Goal: Find specific page/section: Find specific page/section

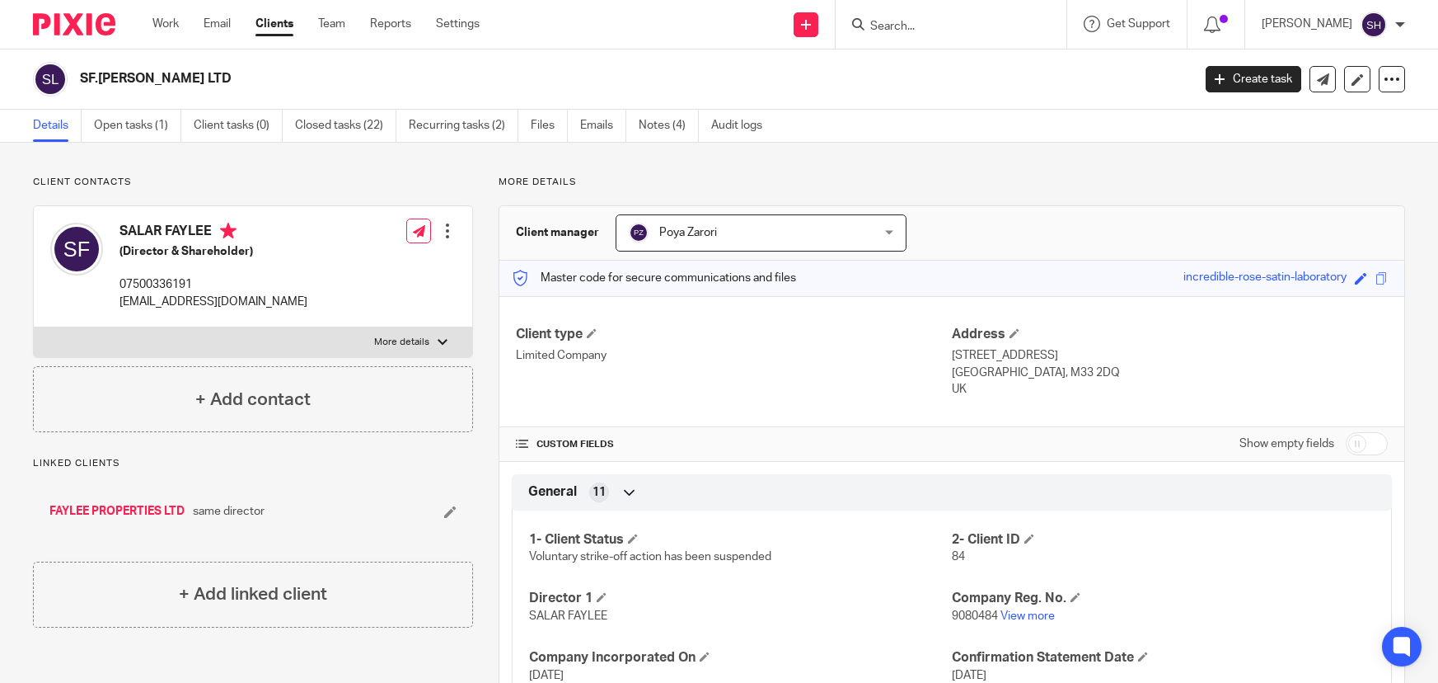
click at [949, 20] on input "Search" at bounding box center [943, 27] width 148 height 15
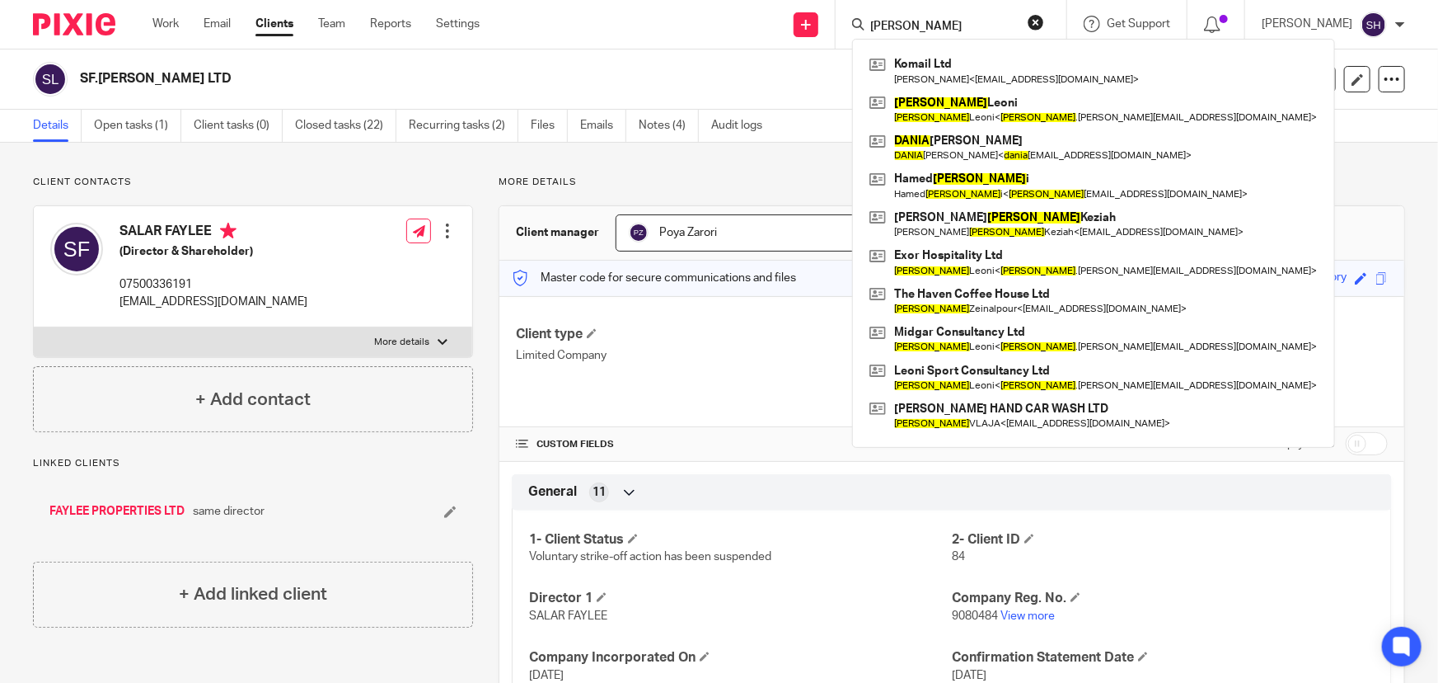
click at [949, 26] on input "[PERSON_NAME]" at bounding box center [943, 27] width 148 height 15
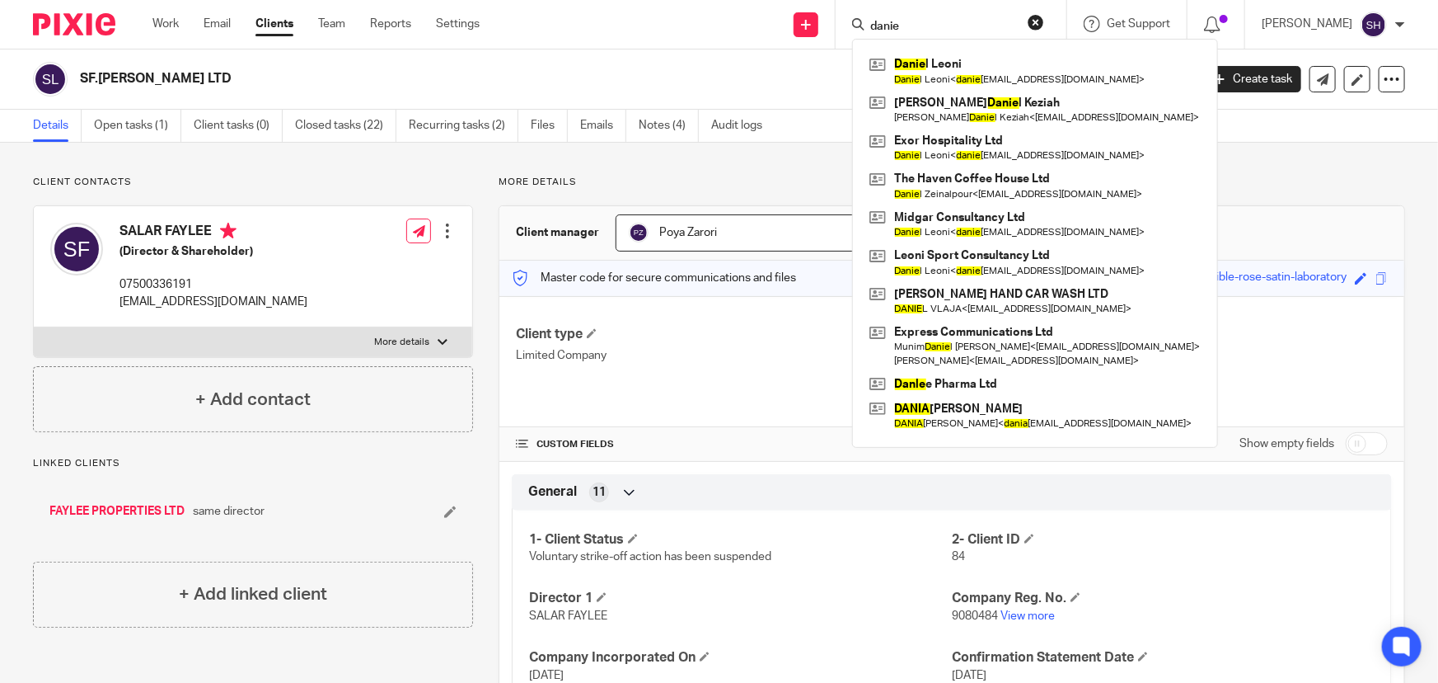
type input "[PERSON_NAME]"
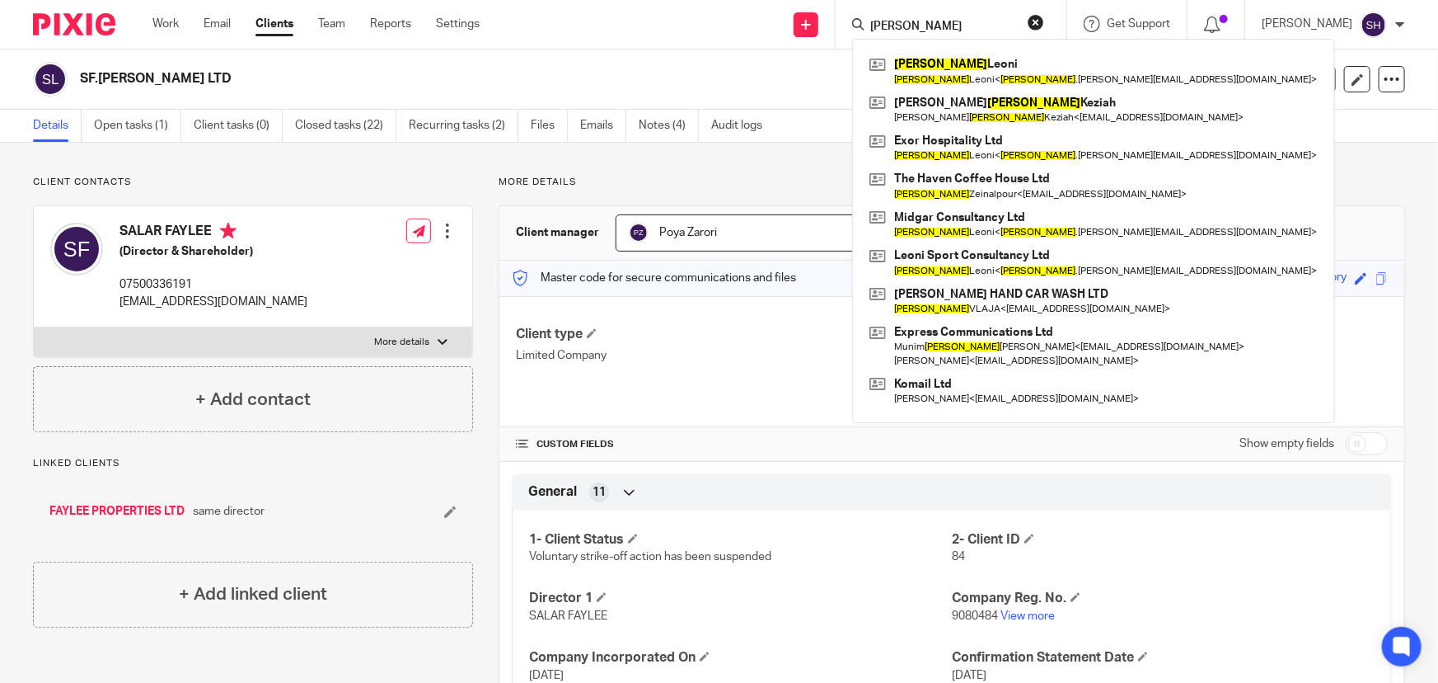
drag, startPoint x: 936, startPoint y: 21, endPoint x: 773, endPoint y: 23, distance: 163.2
click at [773, 23] on div "Send new email Create task Add client [PERSON_NAME] [PERSON_NAME] < [PERSON_NAM…" at bounding box center [971, 24] width 934 height 49
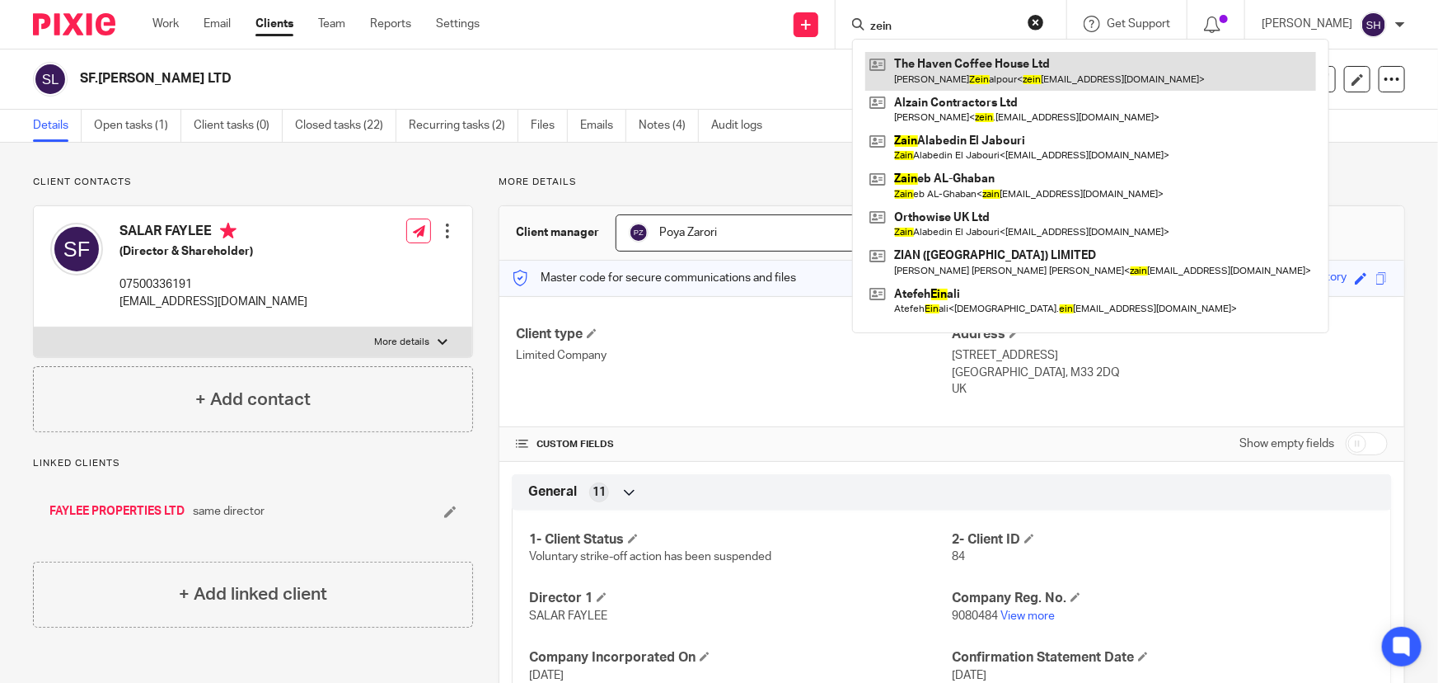
type input "zein"
click at [992, 74] on link at bounding box center [1091, 71] width 451 height 38
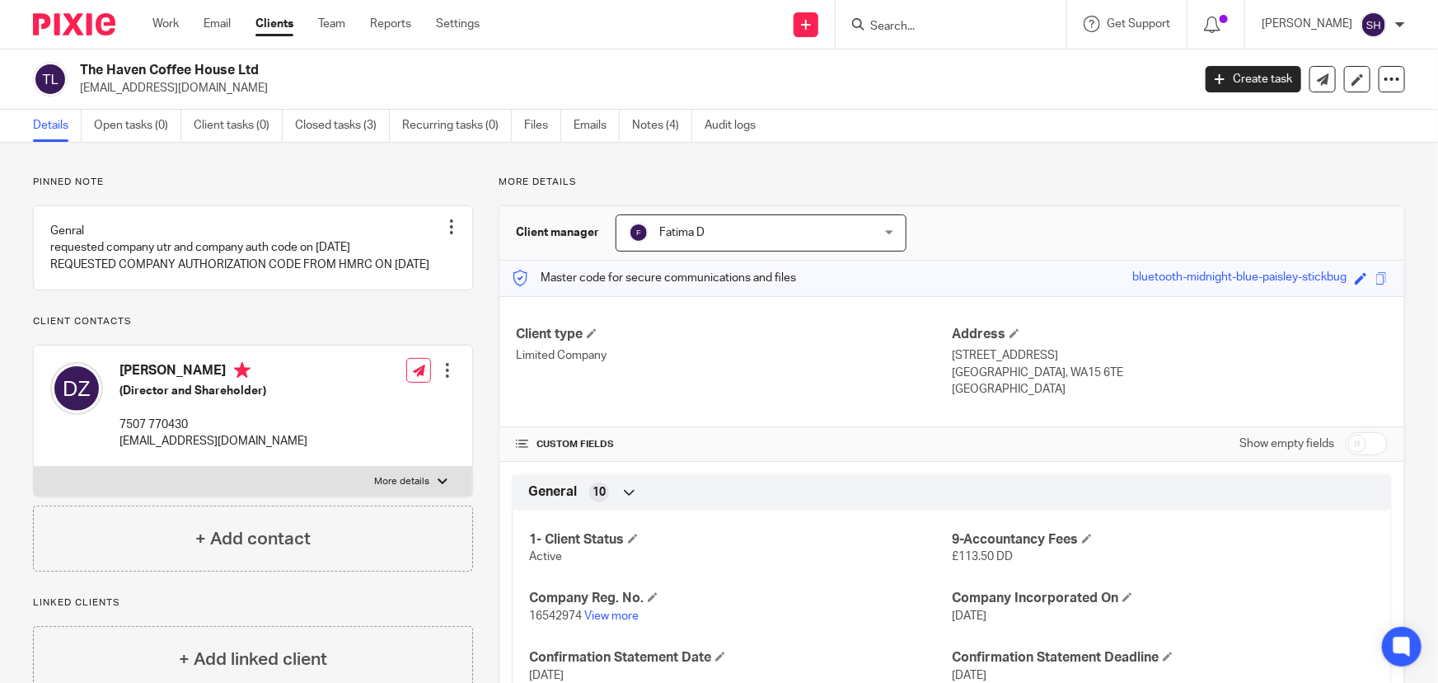
drag, startPoint x: 78, startPoint y: 69, endPoint x: 165, endPoint y: 74, distance: 86.7
click at [165, 74] on div "The Haven Coffee House Ltd [EMAIL_ADDRESS][DOMAIN_NAME]" at bounding box center [607, 79] width 1148 height 35
copy h2 "The Haven Co"
